Goal: Check status: Check status

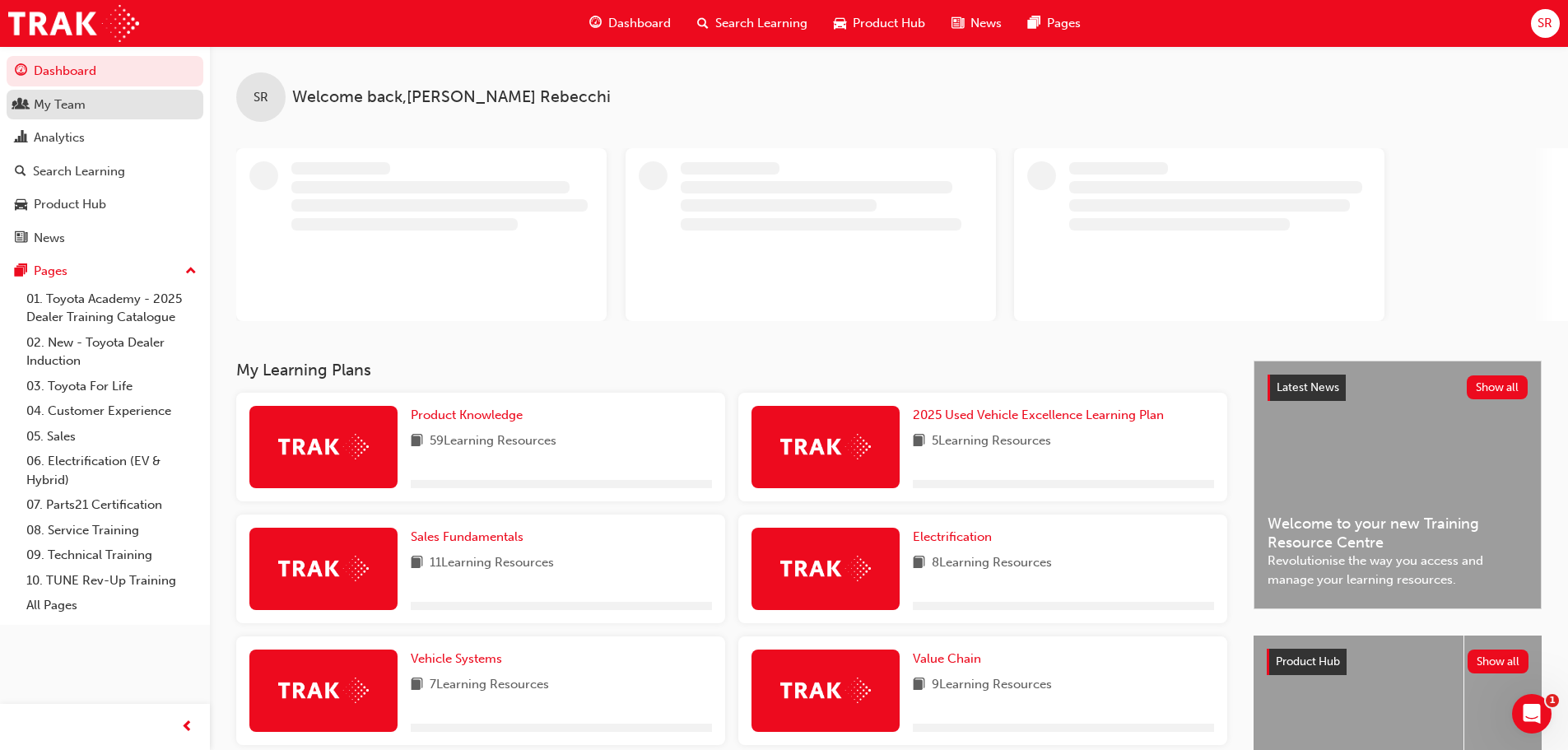
click at [75, 113] on div "My Team" at bounding box center [106, 106] width 181 height 21
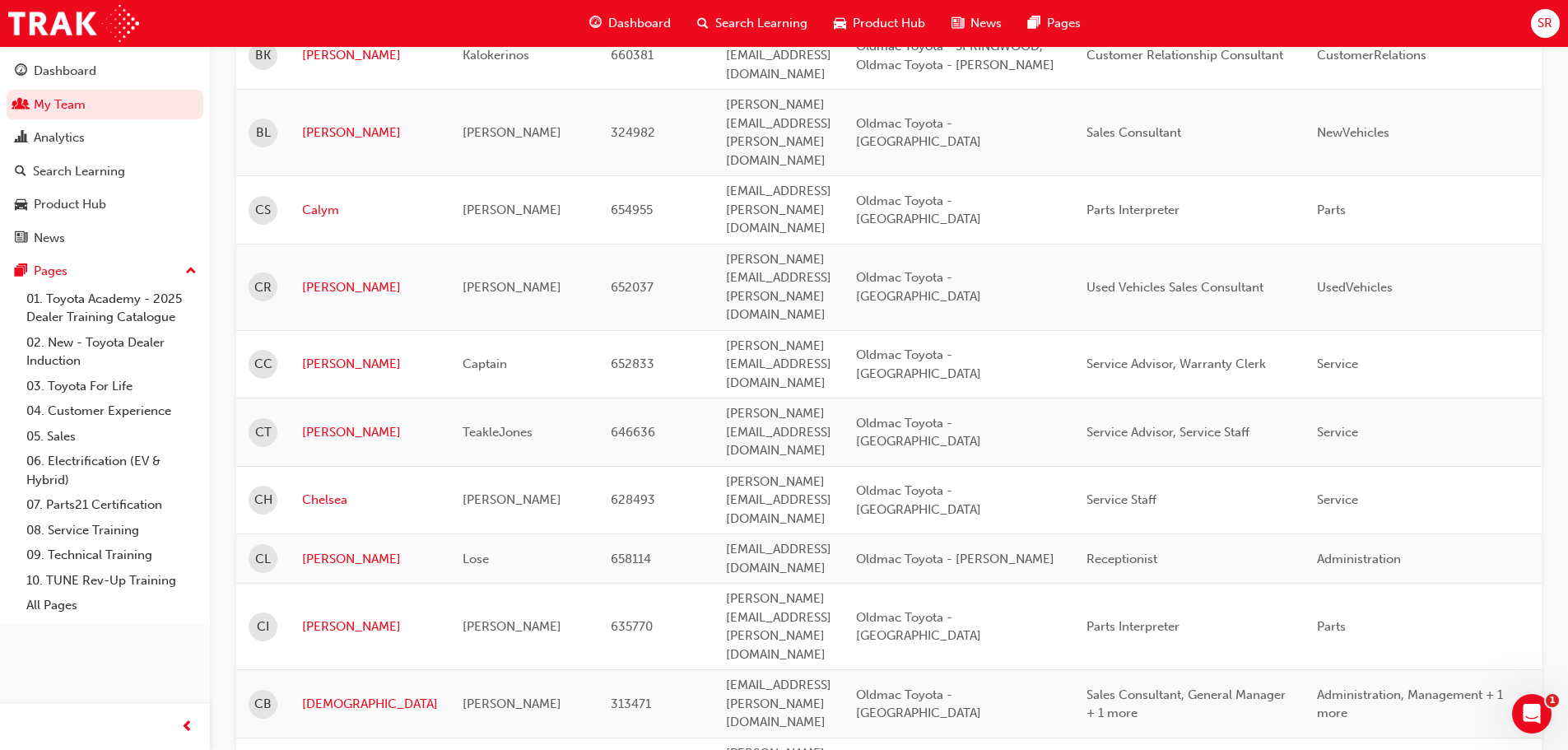
scroll to position [1975, 0]
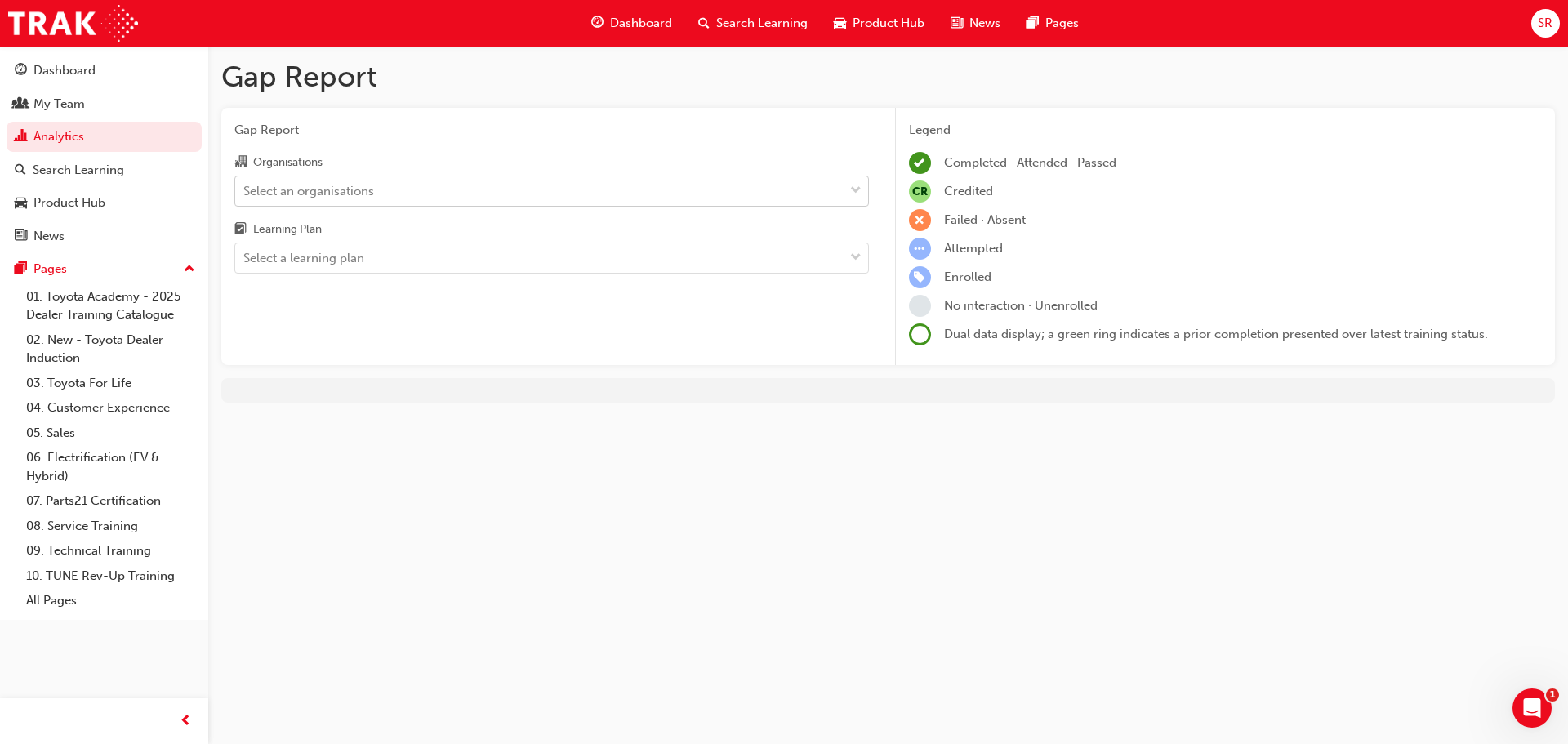
click at [491, 198] on div "Select an organisations" at bounding box center [539, 190] width 609 height 28
click at [245, 197] on input "Organisations Select an organisations" at bounding box center [244, 190] width 2 height 14
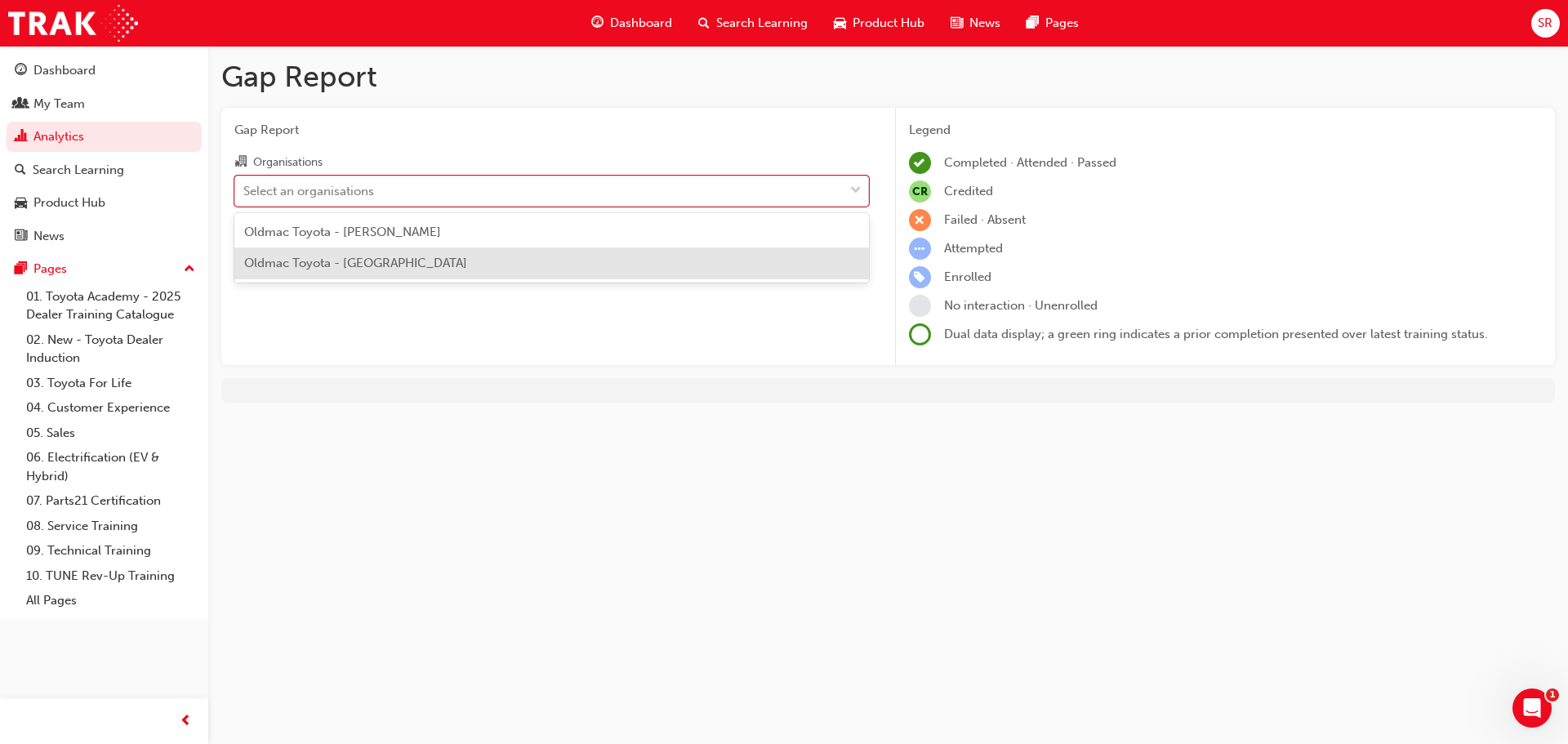
click at [447, 255] on div "Oldmac Toyota - [GEOGRAPHIC_DATA]" at bounding box center [551, 263] width 635 height 32
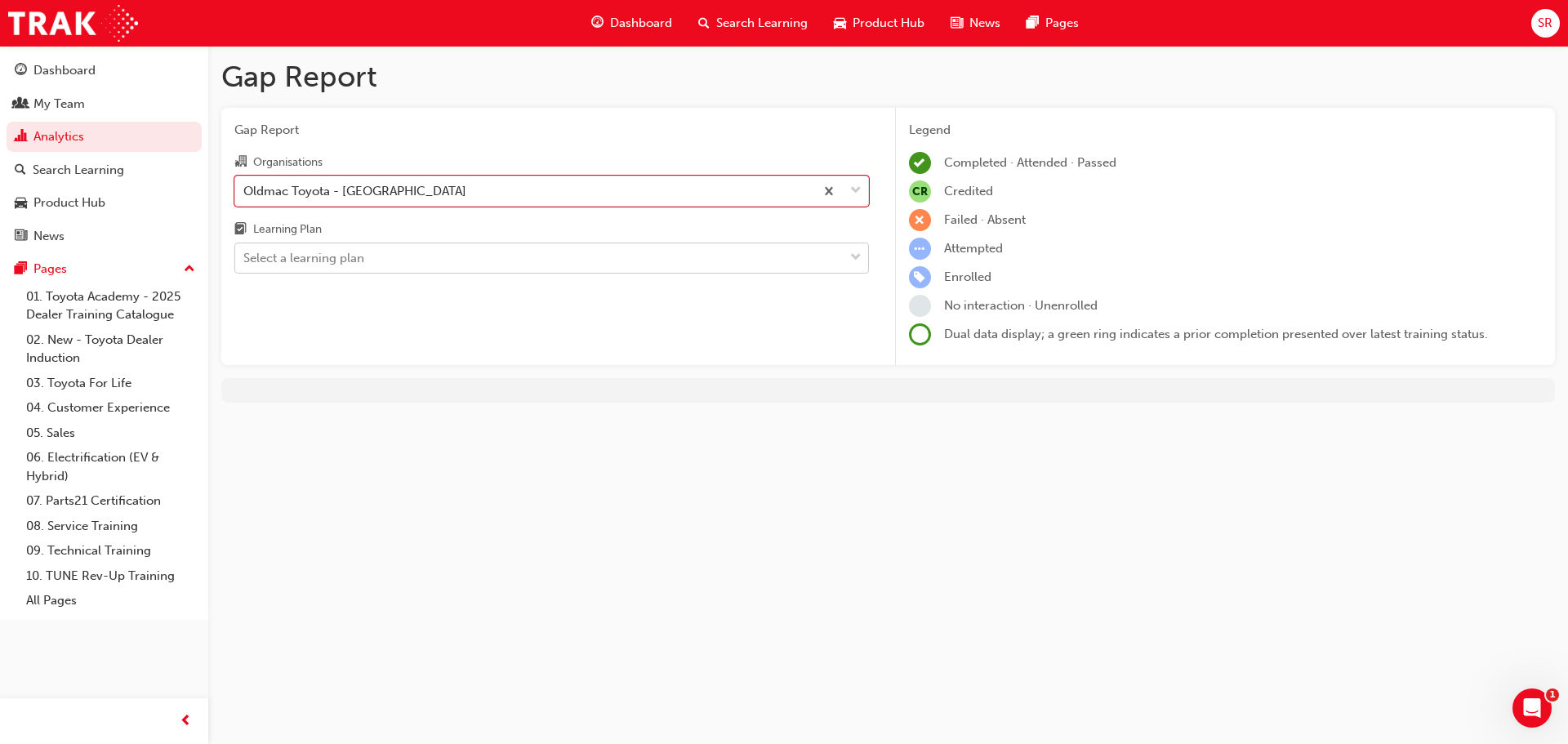
click at [457, 254] on div "Select a learning plan" at bounding box center [539, 258] width 609 height 28
click at [245, 254] on input "Learning Plan Select a learning plan" at bounding box center [244, 257] width 2 height 14
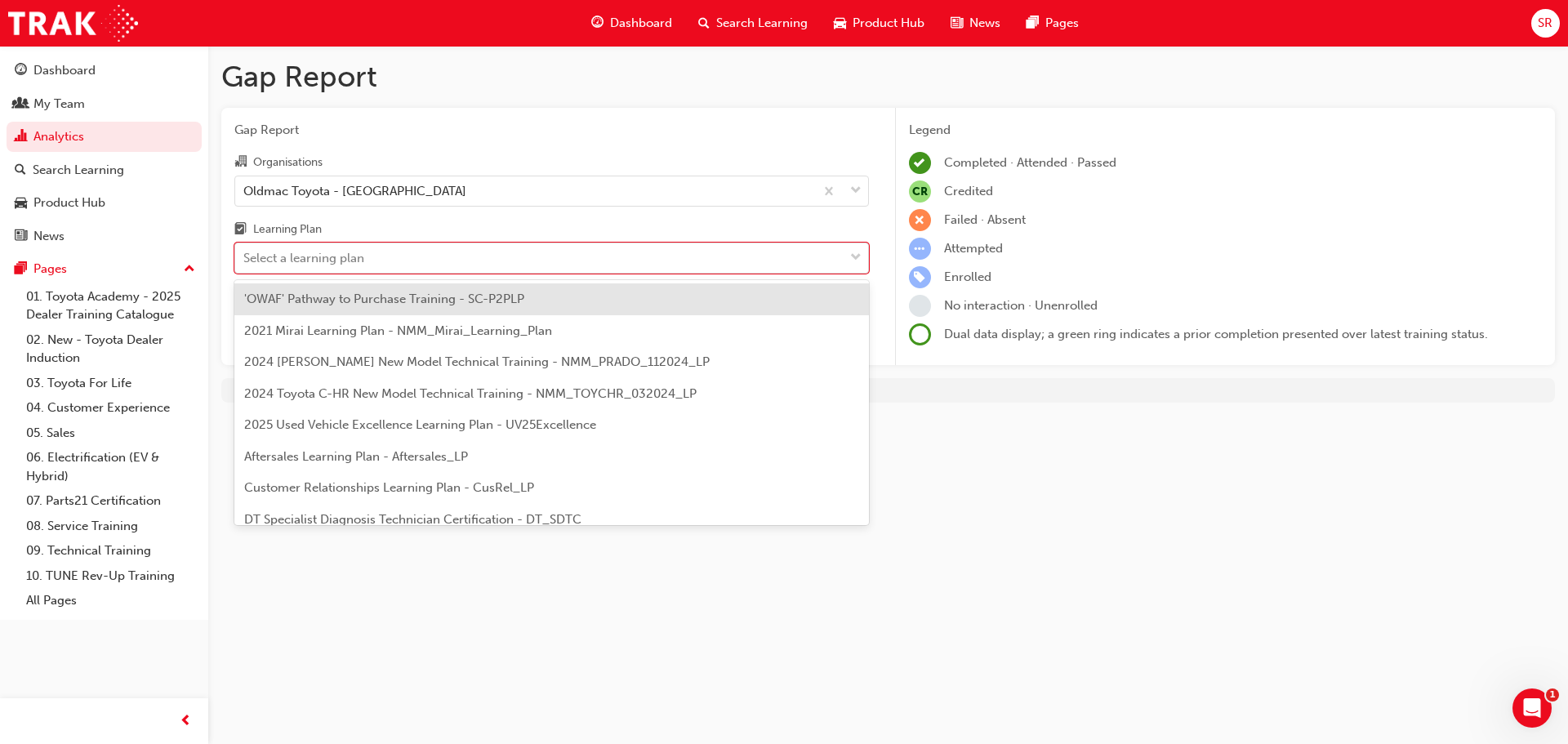
click at [478, 300] on span "'OWAF' Pathway to Purchase Training - SC-P2PLP" at bounding box center [384, 299] width 280 height 15
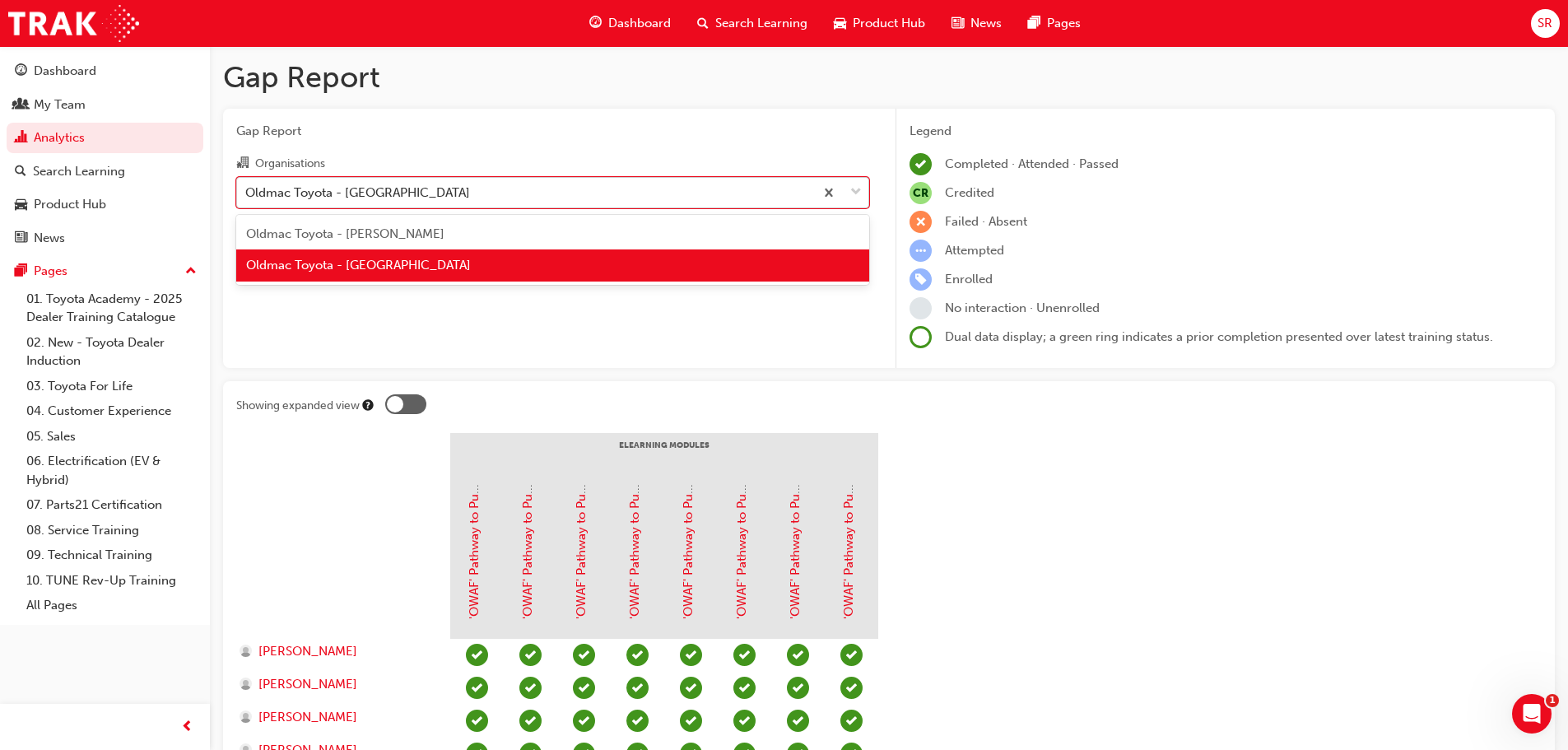
click at [491, 195] on div "Oldmac Toyota - [GEOGRAPHIC_DATA]" at bounding box center [525, 192] width 577 height 29
click at [247, 195] on input "Organisations option Oldmac Toyota - SPRINGWOOD, selected. option Oldmac Toyota…" at bounding box center [246, 191] width 2 height 14
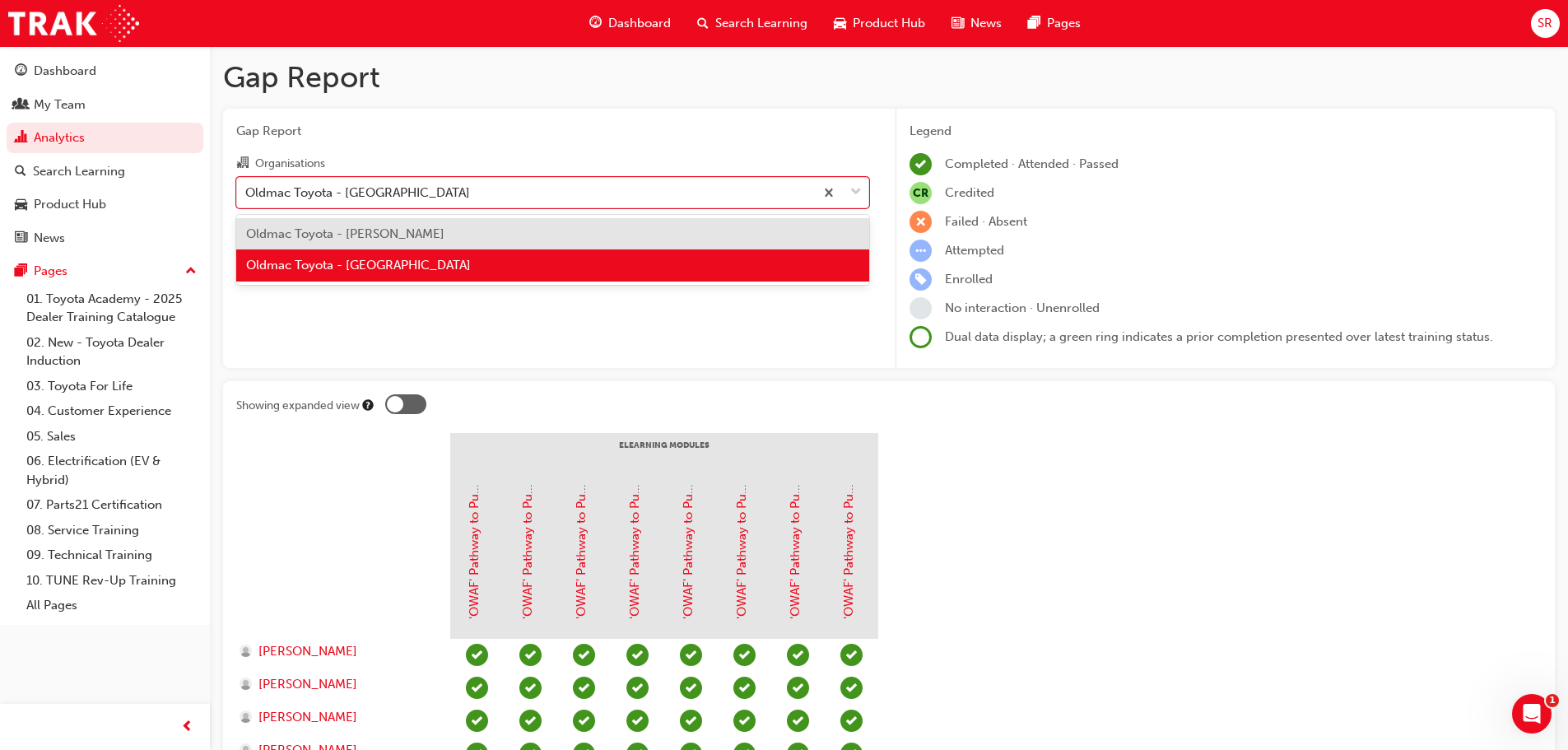
click at [375, 233] on span "Oldmac Toyota - [PERSON_NAME]" at bounding box center [345, 234] width 199 height 15
